Goal: Information Seeking & Learning: Find specific fact

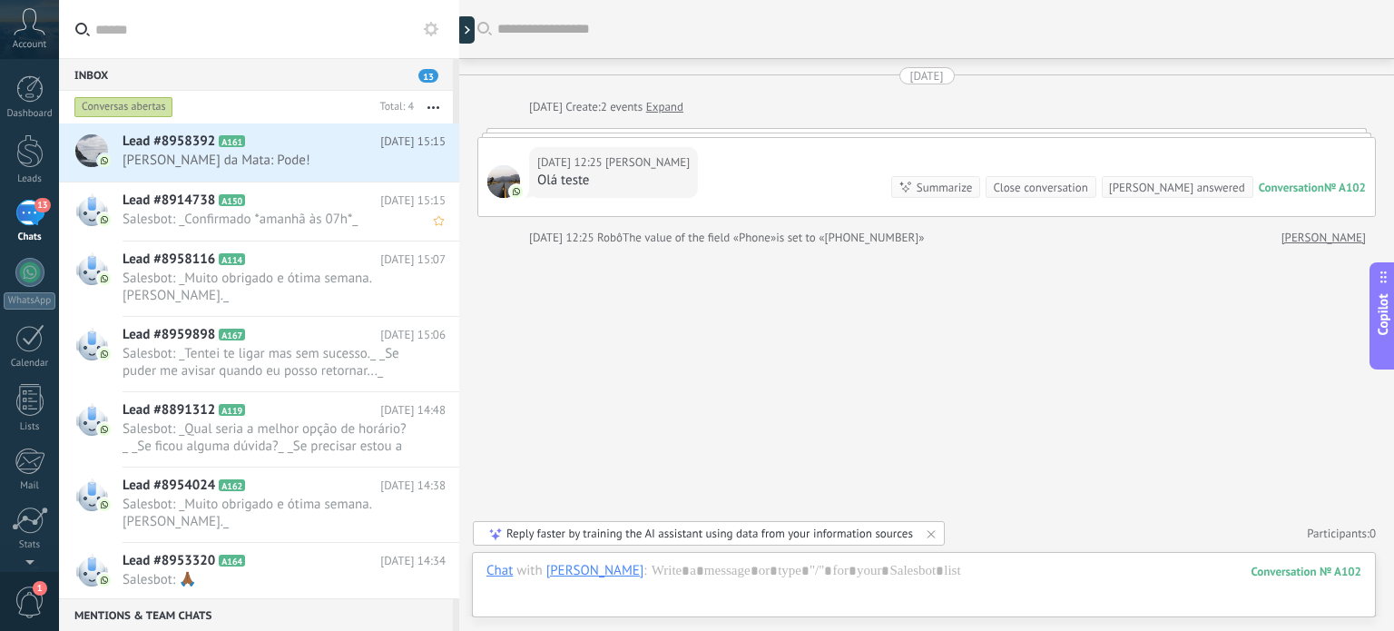
scroll to position [26, 0]
click at [34, 39] on span "Account" at bounding box center [30, 45] width 34 height 12
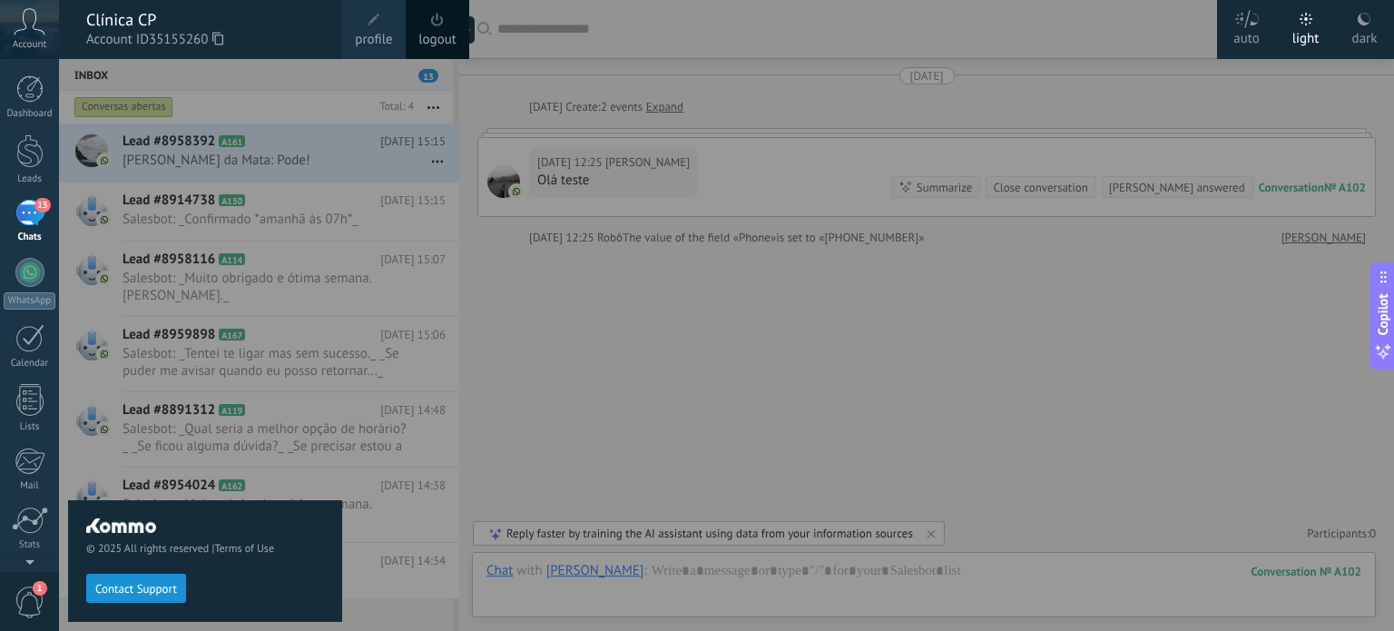
click at [42, 30] on icon at bounding box center [30, 21] width 32 height 27
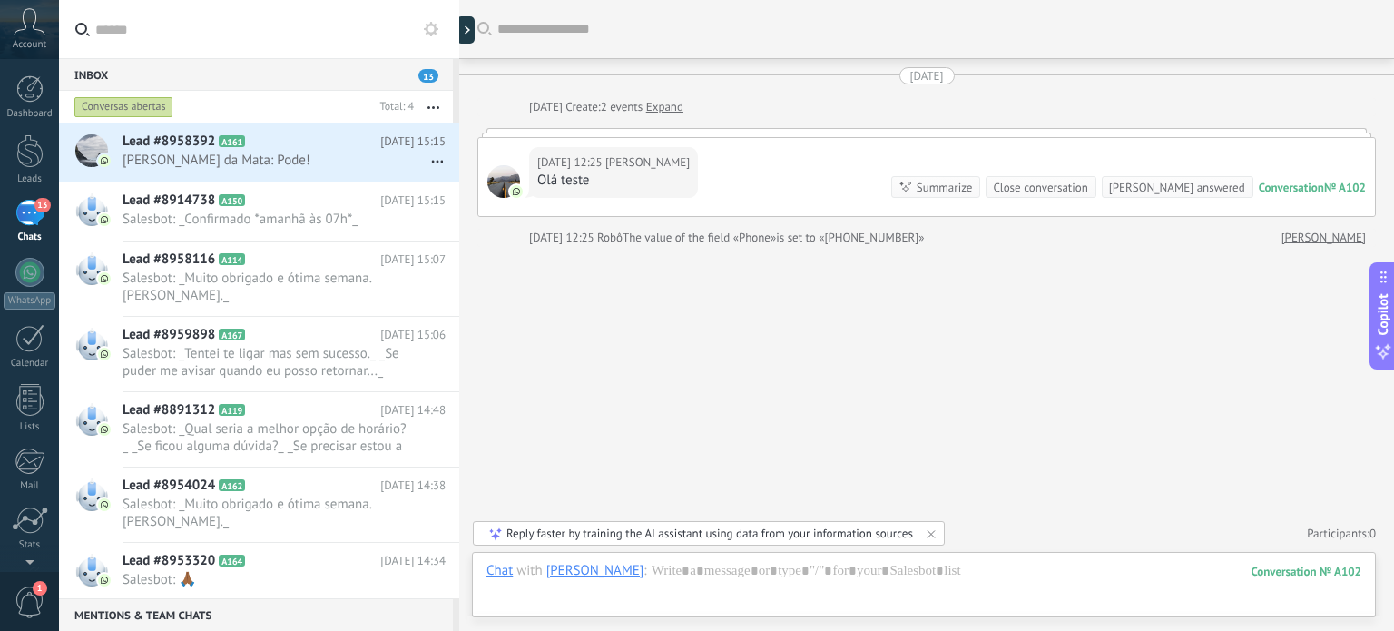
click at [26, 25] on icon at bounding box center [30, 21] width 32 height 27
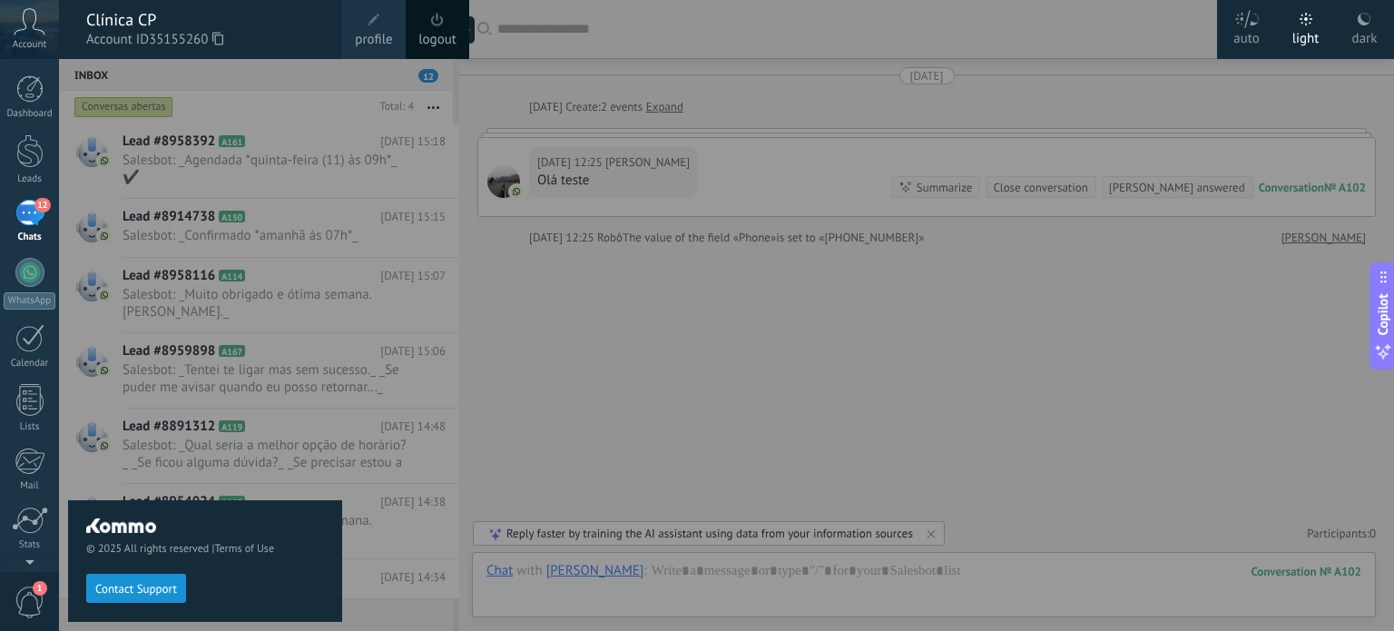
click at [266, 199] on div "© 2025 All rights reserved | Terms of Use Contact Support" at bounding box center [205, 345] width 274 height 572
click at [595, 164] on div at bounding box center [756, 315] width 1394 height 631
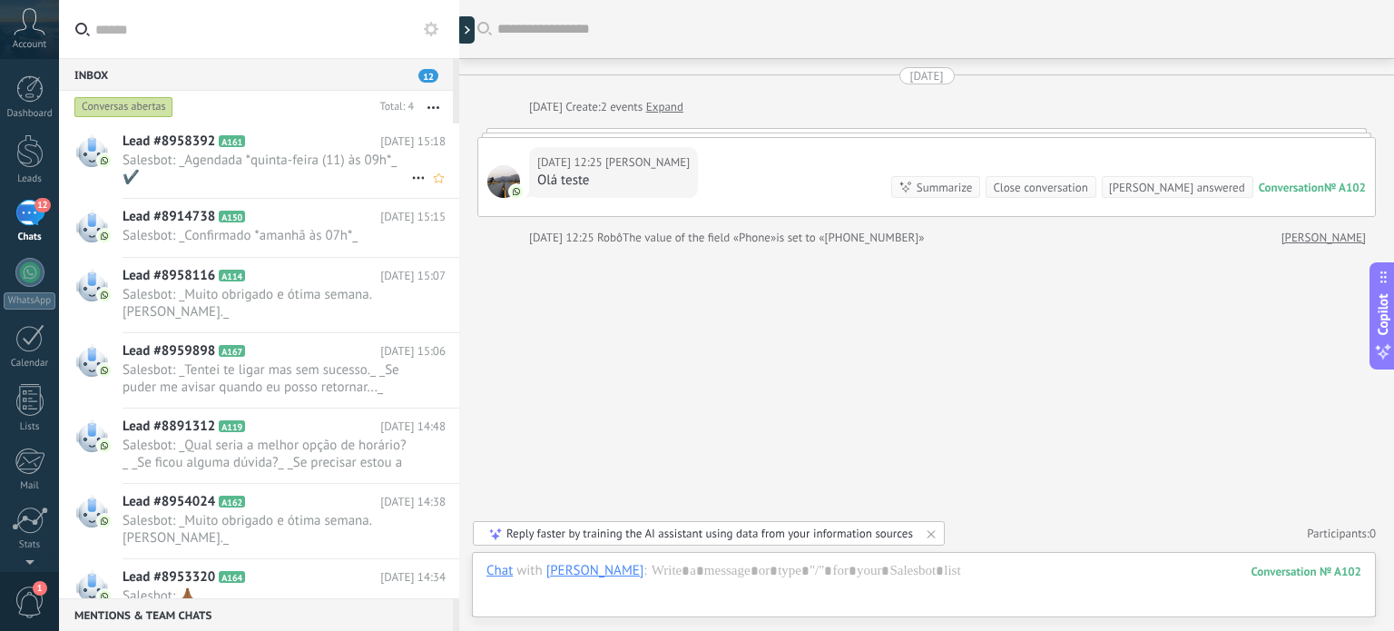
click at [300, 171] on span "Salesbot: _Agendada *quinta-feira (11) às 09h*_ ✔️" at bounding box center [267, 169] width 289 height 34
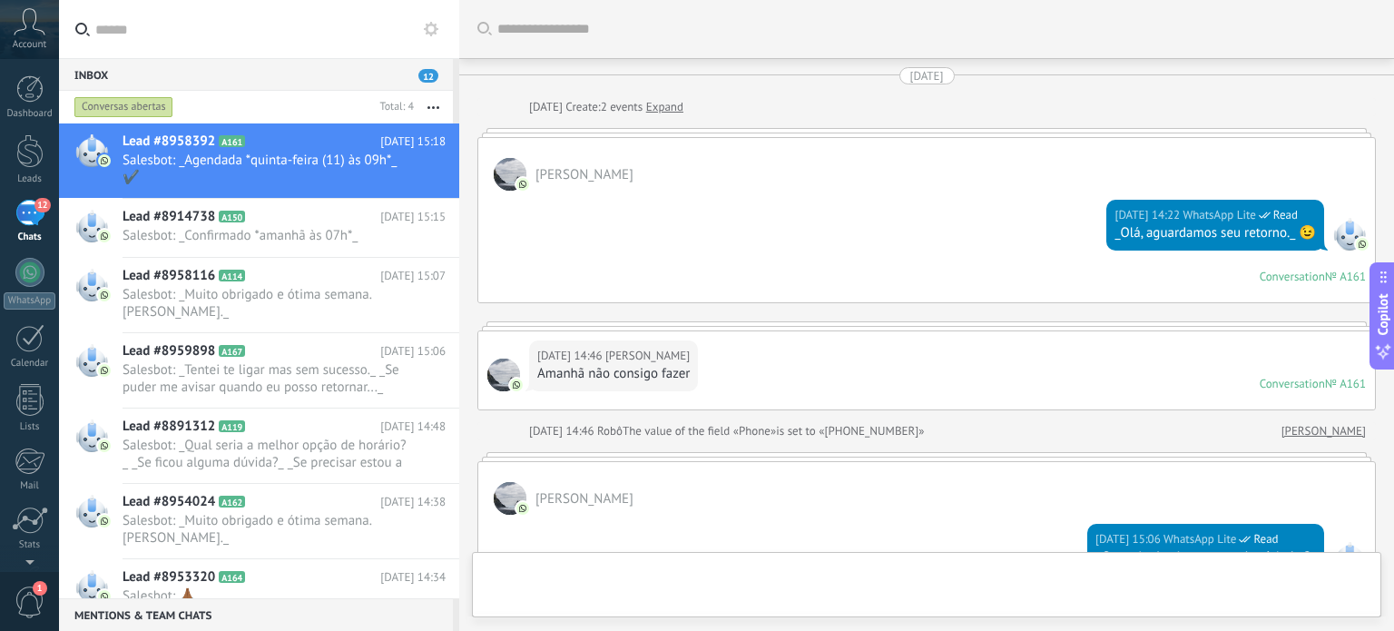
scroll to position [953, 0]
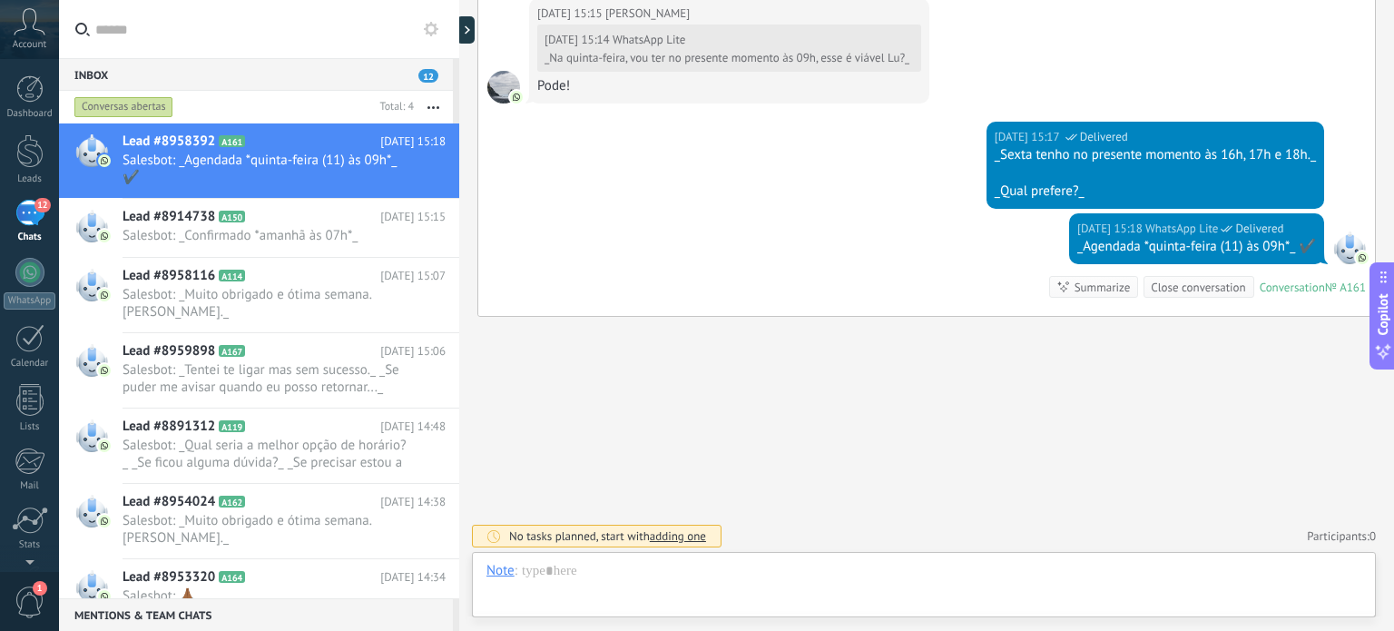
click at [274, 40] on input "text" at bounding box center [269, 29] width 349 height 58
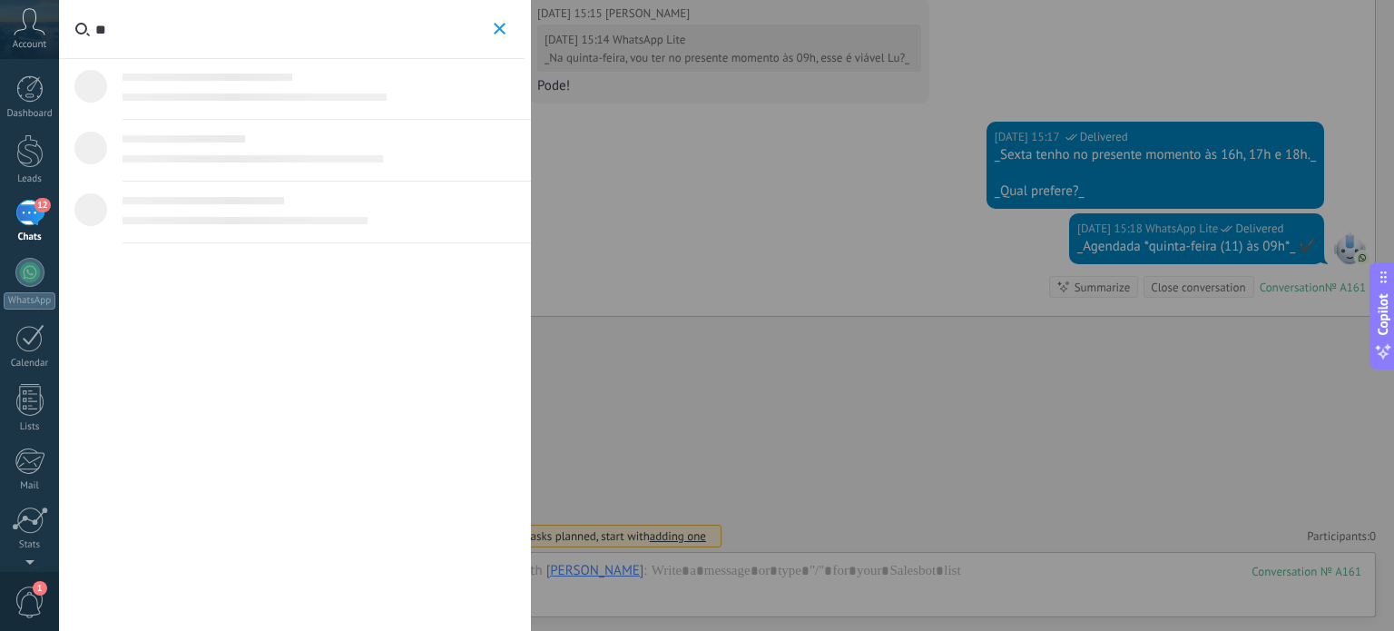
type input "*"
type input "**********"
